Goal: Navigation & Orientation: Go to known website

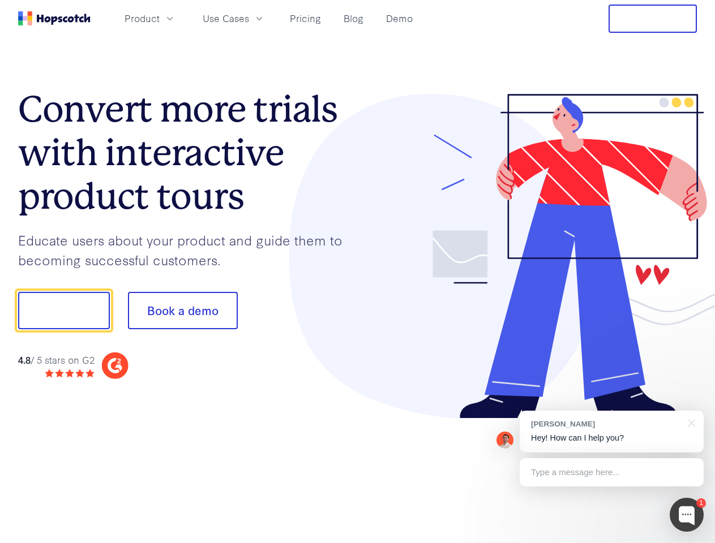
click at [358, 272] on div at bounding box center [528, 256] width 340 height 325
click at [160, 18] on span "Product" at bounding box center [142, 18] width 35 height 14
click at [249, 18] on span "Use Cases" at bounding box center [226, 18] width 46 height 14
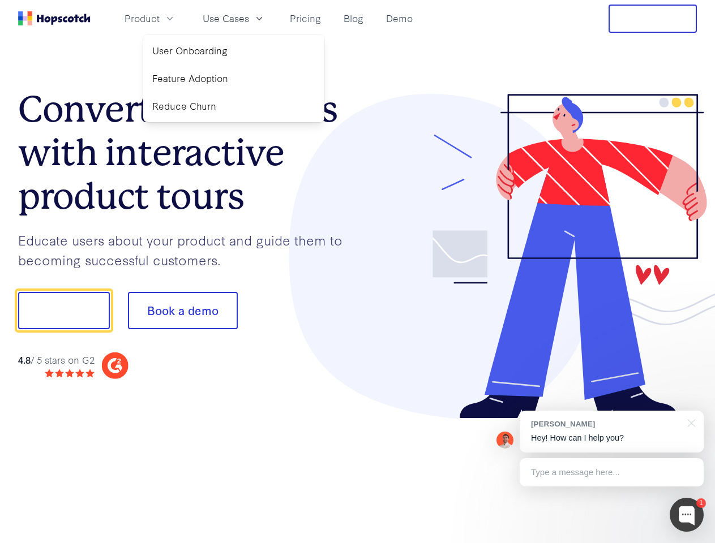
click at [653, 19] on button "Free Trial" at bounding box center [652, 19] width 88 height 28
click at [63, 311] on button "Show me!" at bounding box center [64, 310] width 92 height 37
click at [182, 311] on button "Book a demo" at bounding box center [183, 310] width 110 height 37
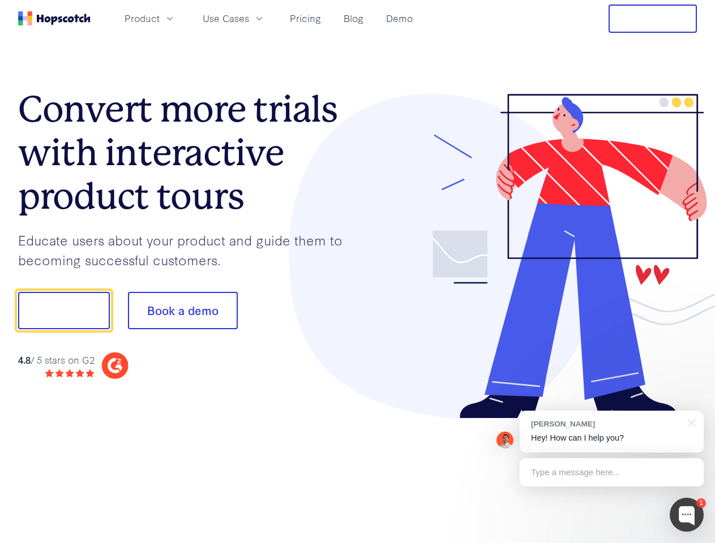
click at [687, 515] on div at bounding box center [687, 515] width 34 height 34
click at [611, 432] on div "[PERSON_NAME] Hey! How can I help you?" at bounding box center [612, 432] width 184 height 42
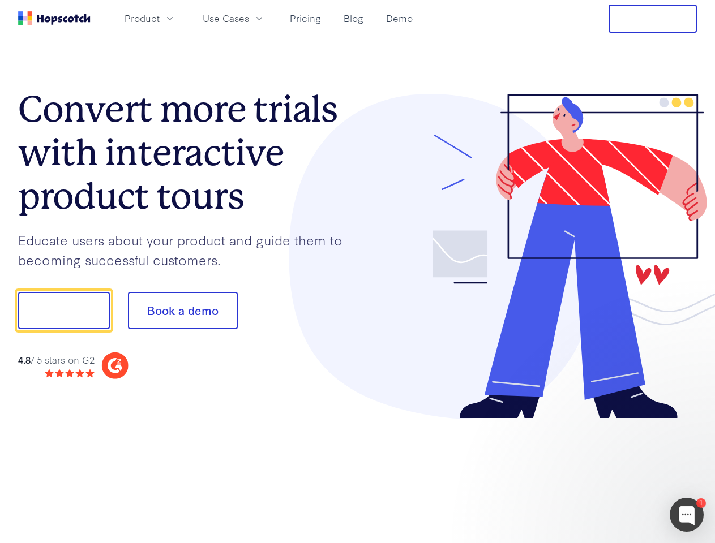
click at [689, 422] on div at bounding box center [597, 310] width 212 height 378
click at [611, 473] on div at bounding box center [597, 385] width 212 height 226
